Goal: Task Accomplishment & Management: Manage account settings

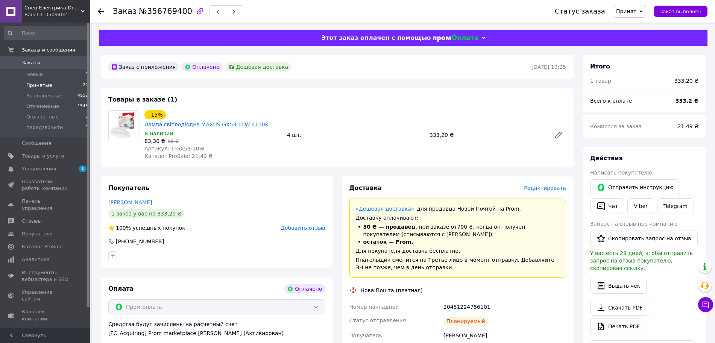
click at [47, 87] on span "Принятые" at bounding box center [39, 85] width 26 height 7
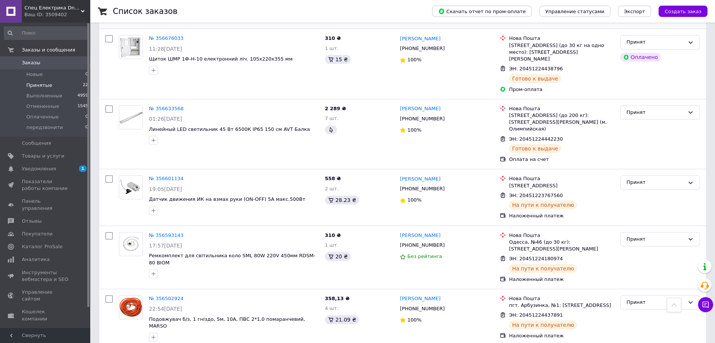
scroll to position [313, 0]
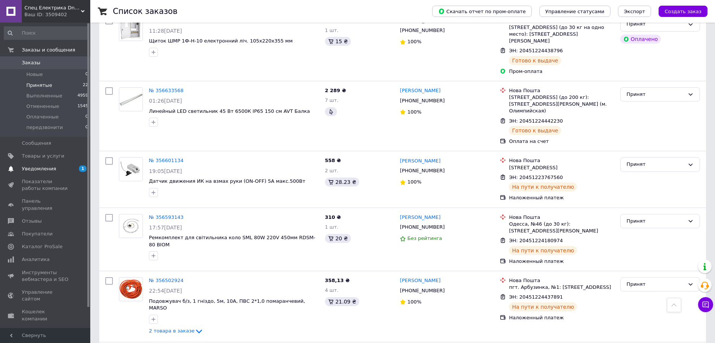
click at [50, 172] on span "Уведомления" at bounding box center [39, 169] width 34 height 7
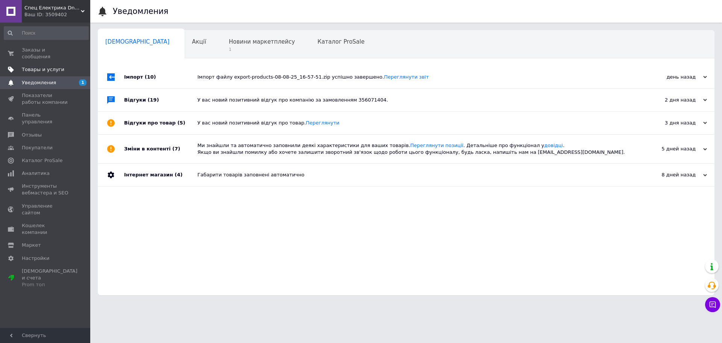
click at [46, 66] on span "Товары и услуги" at bounding box center [43, 69] width 43 height 7
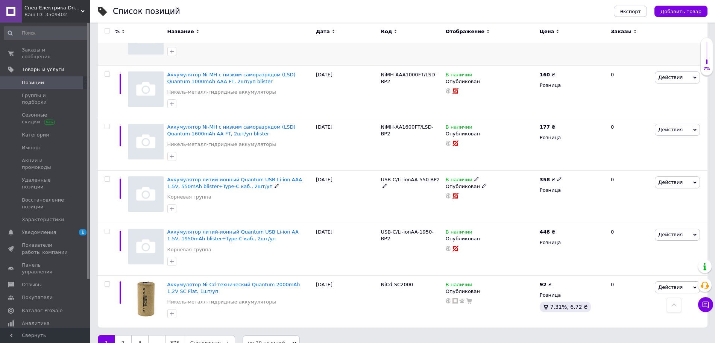
scroll to position [957, 0]
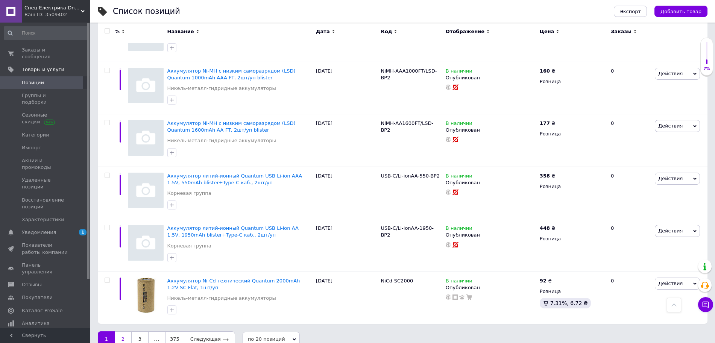
click at [121, 331] on link "2" at bounding box center [123, 339] width 17 height 16
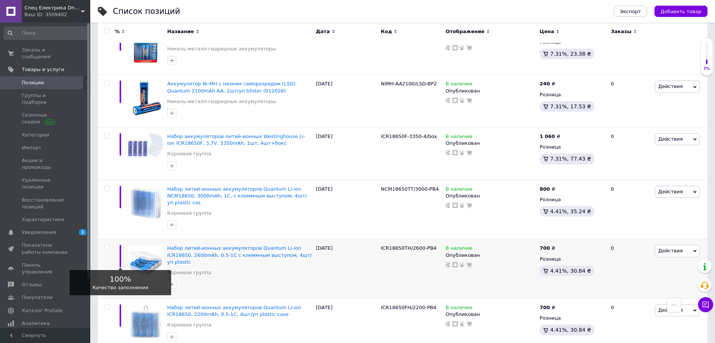
scroll to position [491, 0]
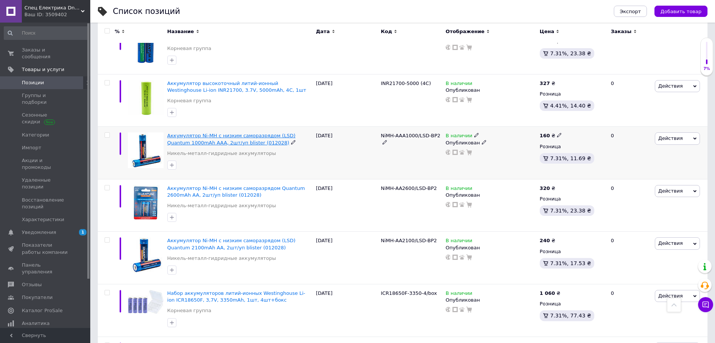
click at [226, 142] on span "Аккумулятор Ni-MH с низким саморазрядом (LSD) Quantum 1000mAh AAA, 2шт/уп blist…" at bounding box center [231, 139] width 128 height 12
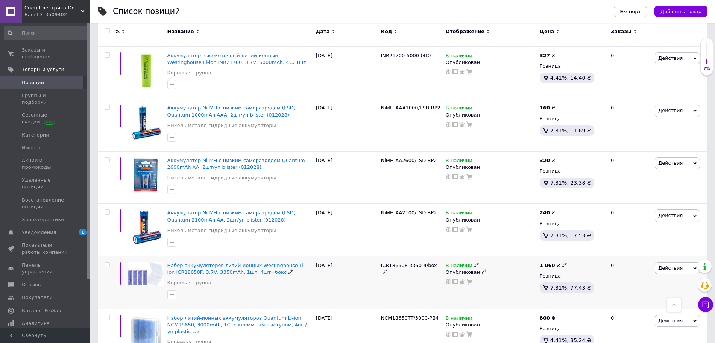
scroll to position [392, 0]
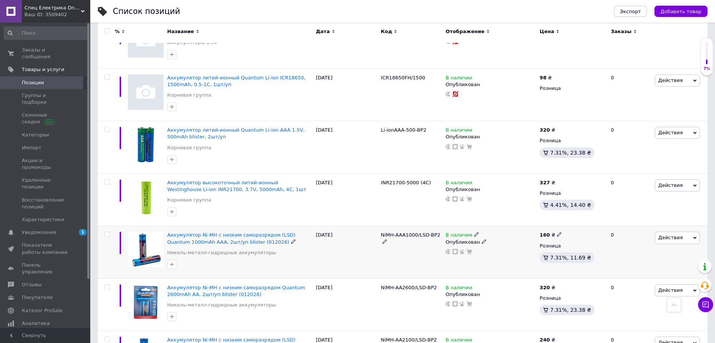
click at [109, 236] on input "checkbox" at bounding box center [107, 234] width 5 height 5
checkbox input "true"
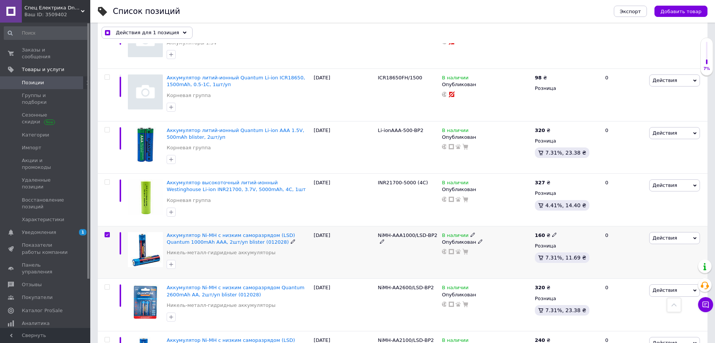
scroll to position [470, 0]
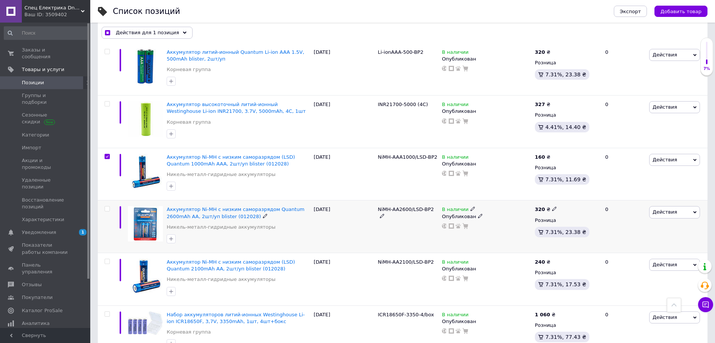
click at [108, 210] on input "checkbox" at bounding box center [107, 209] width 5 height 5
checkbox input "true"
click at [108, 260] on input "checkbox" at bounding box center [107, 261] width 5 height 5
checkbox input "true"
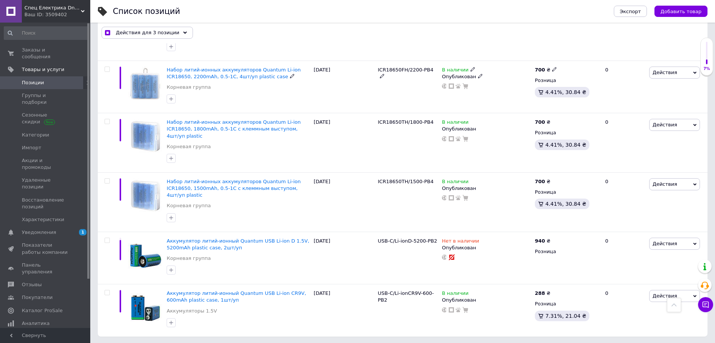
scroll to position [890, 0]
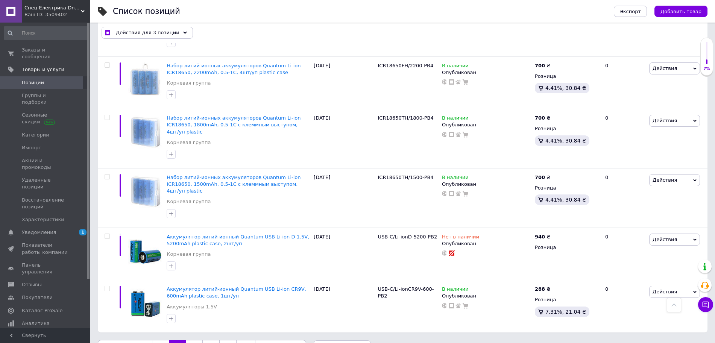
click at [157, 340] on link "1" at bounding box center [160, 348] width 17 height 16
checkbox input "true"
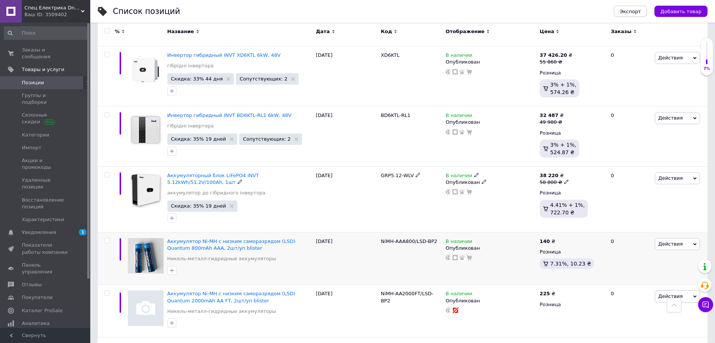
scroll to position [644, 0]
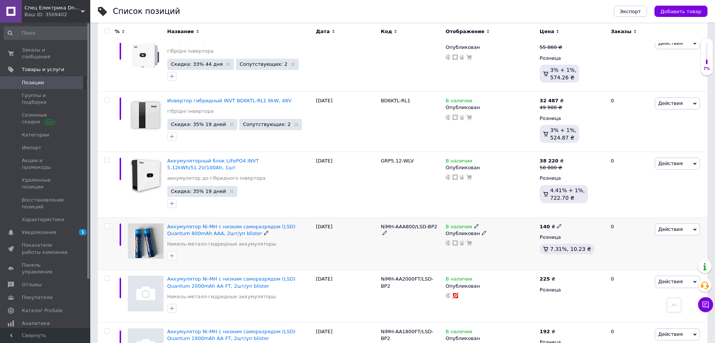
click at [108, 224] on input "checkbox" at bounding box center [107, 226] width 5 height 5
checkbox input "true"
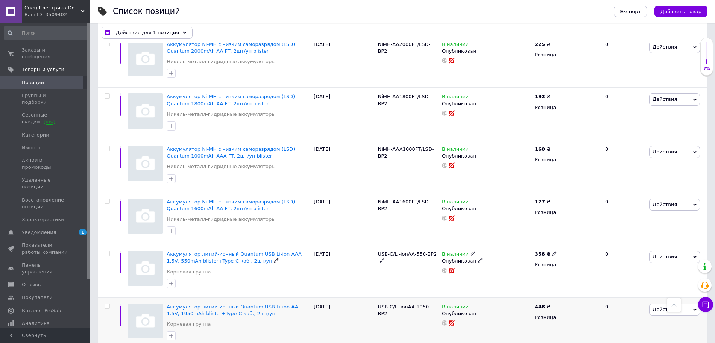
scroll to position [722, 0]
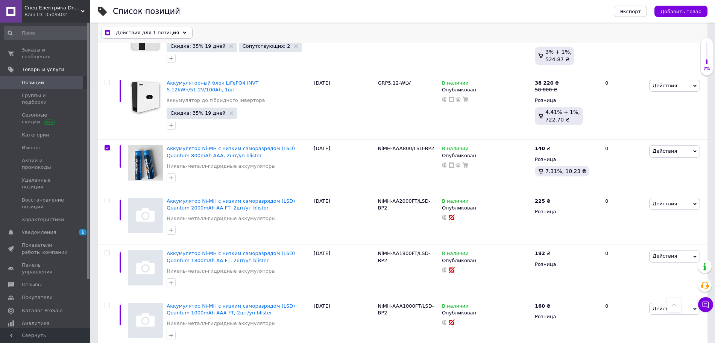
click at [138, 32] on span "Действия для 1 позиция" at bounding box center [147, 33] width 63 height 7
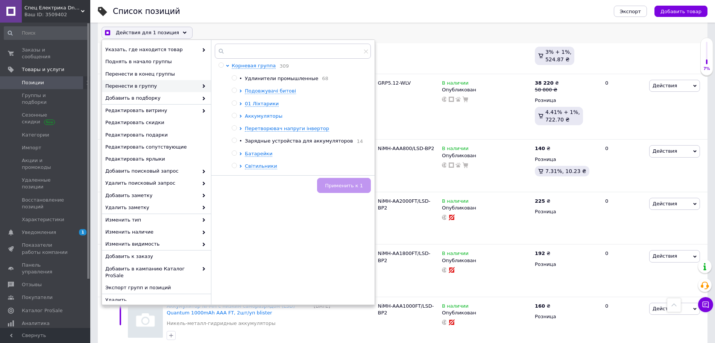
click at [241, 115] on icon at bounding box center [240, 116] width 3 height 3
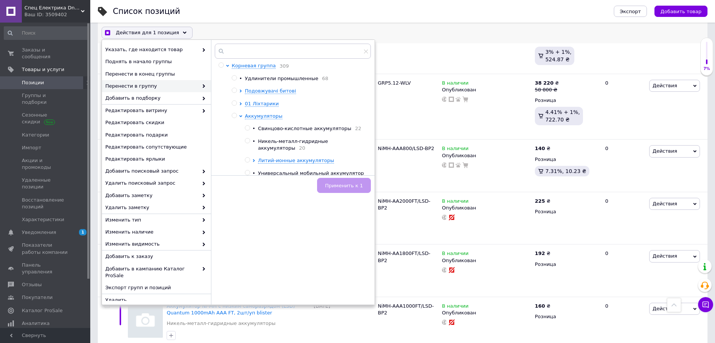
checkbox input "true"
click at [248, 140] on input "radio" at bounding box center [247, 140] width 5 height 5
radio input "true"
checkbox input "true"
click at [343, 184] on span "Применить к 1" at bounding box center [344, 186] width 38 height 6
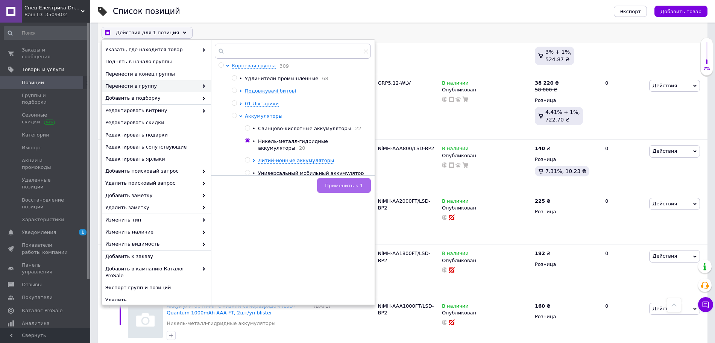
checkbox input "false"
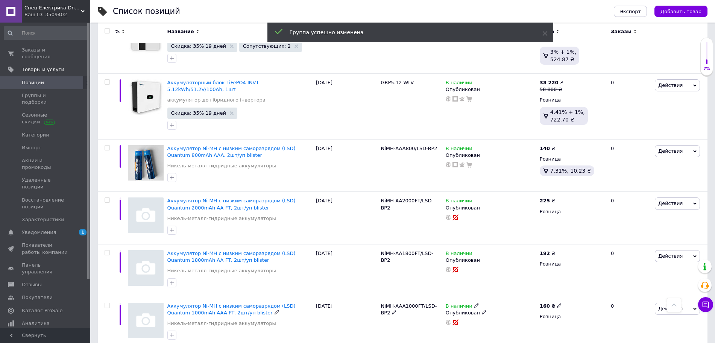
scroll to position [957, 0]
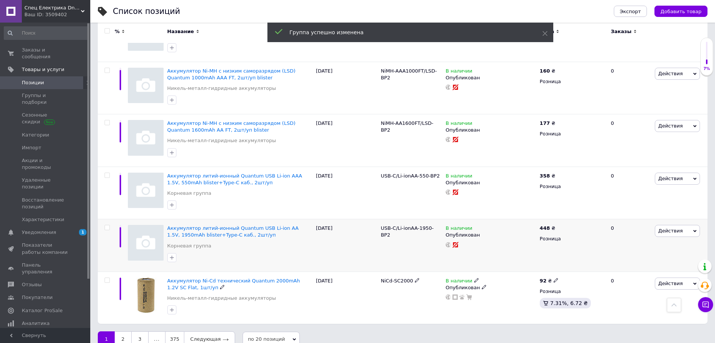
drag, startPoint x: 108, startPoint y: 268, endPoint x: 115, endPoint y: 246, distance: 23.7
click at [108, 278] on input "checkbox" at bounding box center [107, 280] width 5 height 5
checkbox input "true"
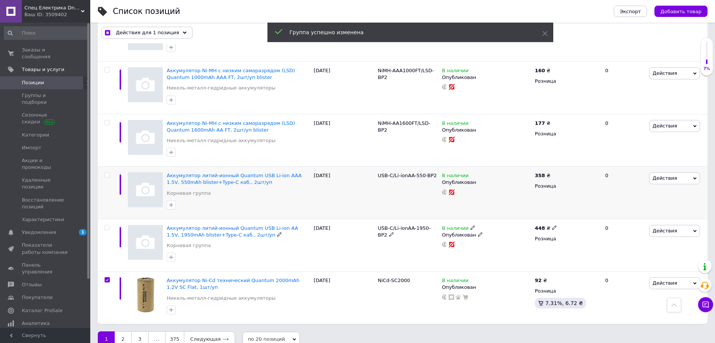
scroll to position [957, 0]
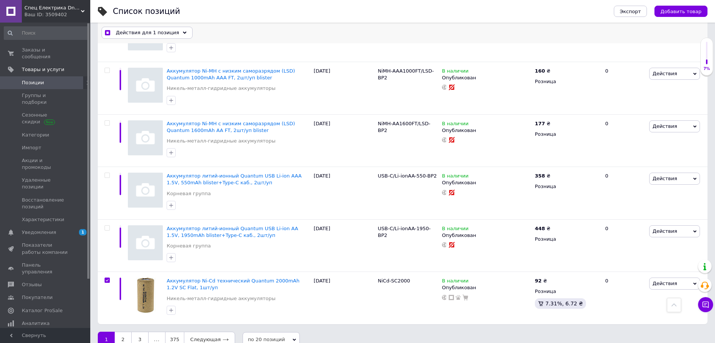
click at [131, 34] on span "Действия для 1 позиция" at bounding box center [147, 33] width 63 height 7
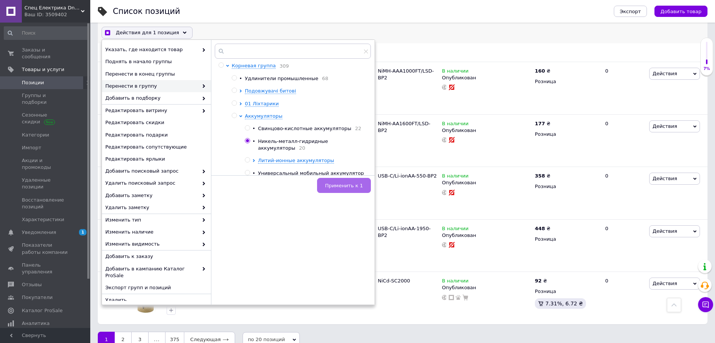
checkbox input "true"
click at [343, 185] on span "Применить к 1" at bounding box center [344, 186] width 38 height 6
checkbox input "false"
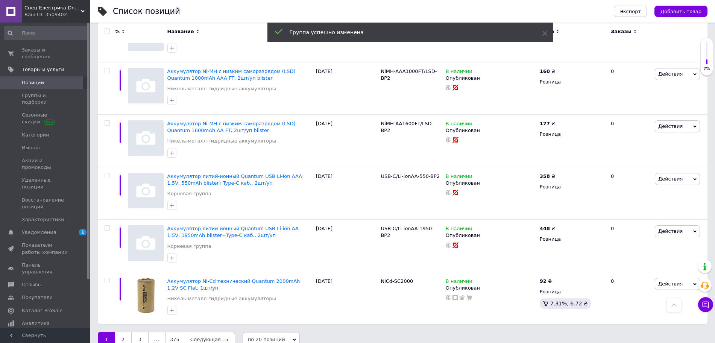
click at [129, 332] on link "2" at bounding box center [123, 340] width 17 height 16
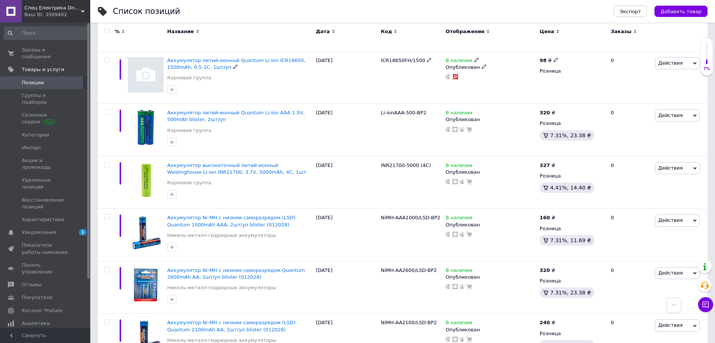
scroll to position [413, 0]
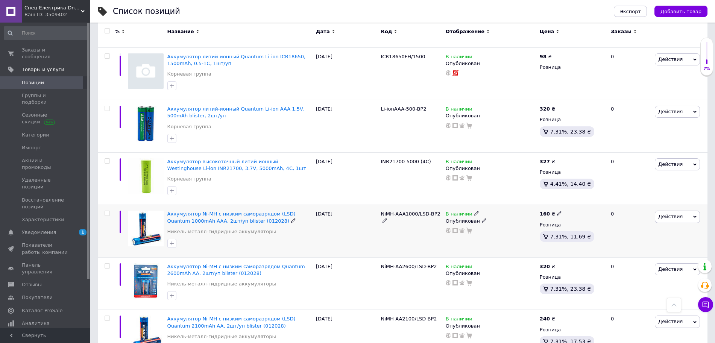
click at [106, 214] on input "checkbox" at bounding box center [107, 213] width 5 height 5
checkbox input "true"
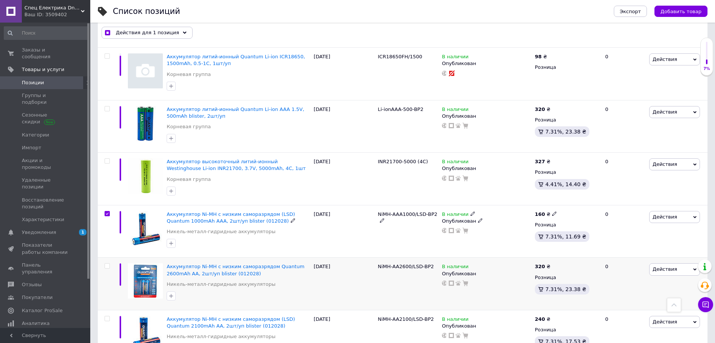
scroll to position [491, 0]
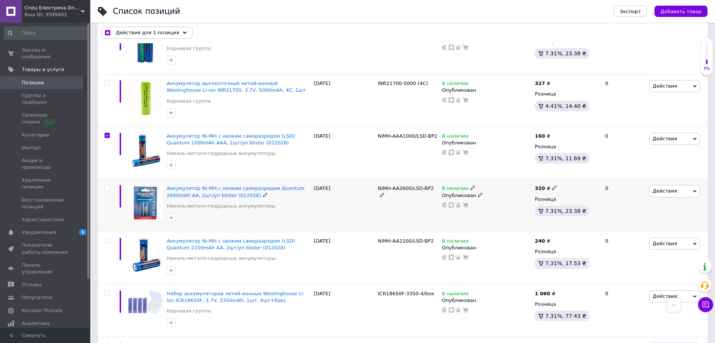
click at [108, 187] on input "checkbox" at bounding box center [107, 187] width 5 height 5
checkbox input "true"
click at [109, 241] on label at bounding box center [107, 240] width 5 height 5
click at [109, 241] on input "checkbox" at bounding box center [107, 240] width 5 height 5
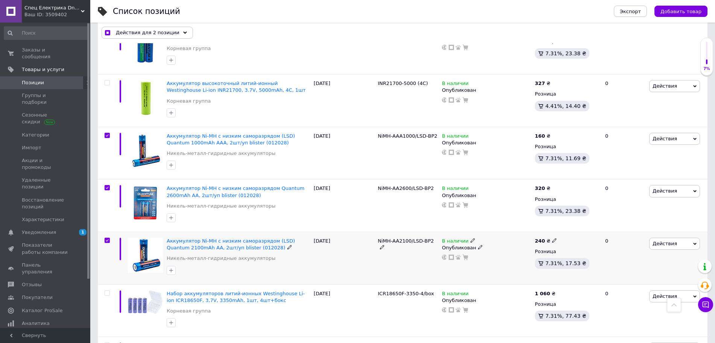
checkbox input "true"
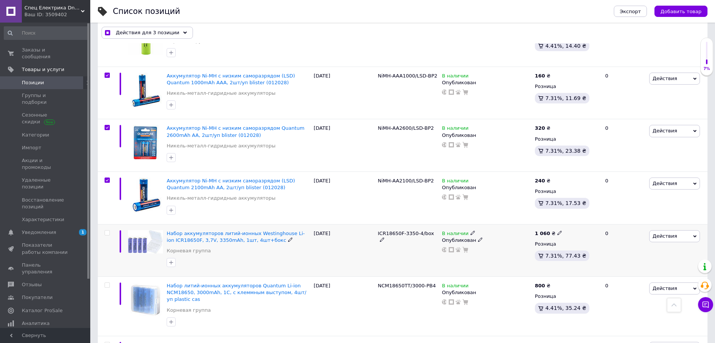
scroll to position [570, 0]
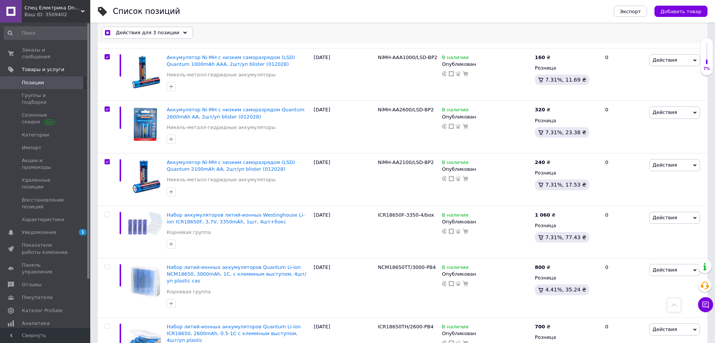
click at [142, 33] on span "Действия для 3 позиции" at bounding box center [148, 33] width 64 height 7
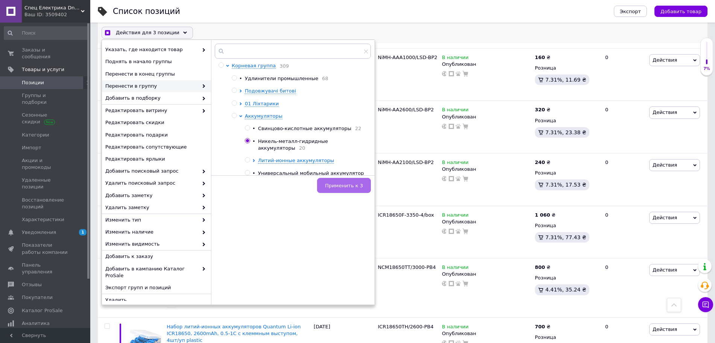
checkbox input "true"
click at [340, 185] on span "Применить к 3" at bounding box center [344, 186] width 38 height 6
checkbox input "false"
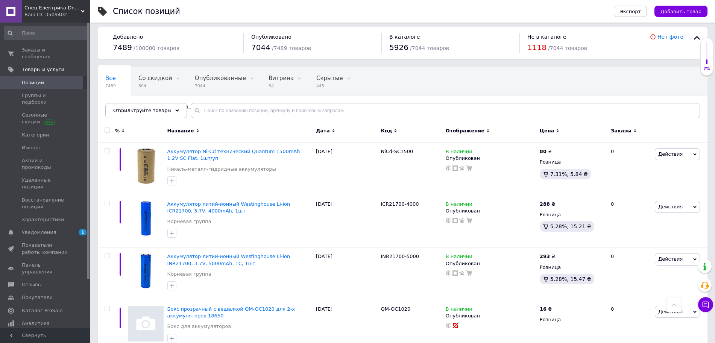
scroll to position [0, 0]
